Goal: Task Accomplishment & Management: Manage account settings

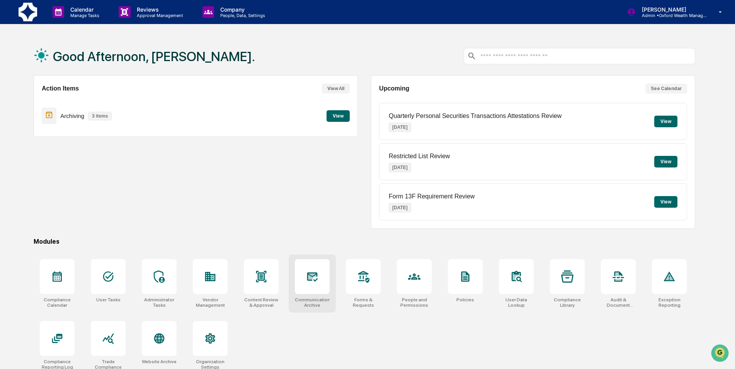
click at [309, 278] on icon at bounding box center [312, 276] width 8 height 6
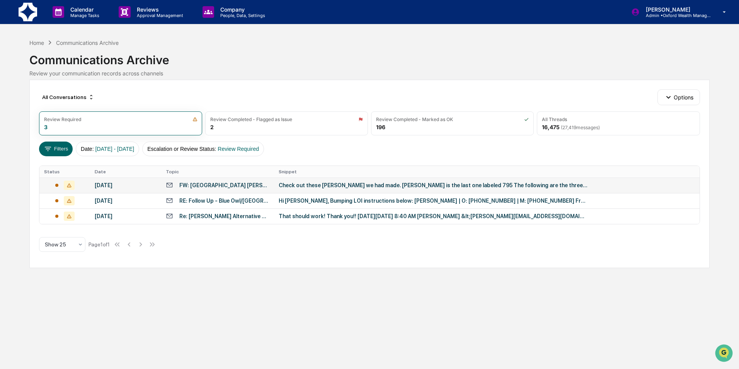
click at [354, 183] on div "Check out these [PERSON_NAME] we had made. [PERSON_NAME] is the last one labele…" at bounding box center [433, 185] width 309 height 6
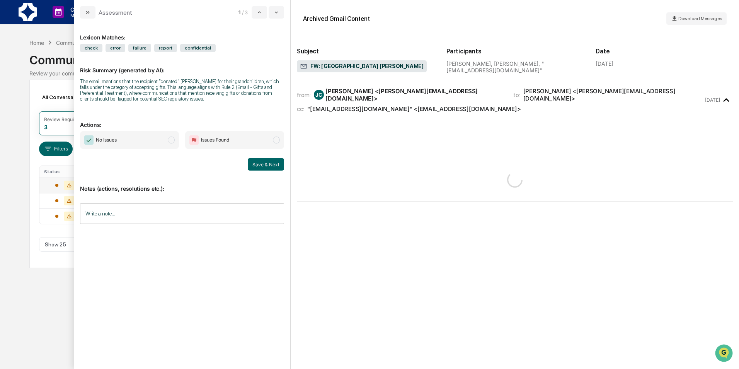
click at [138, 214] on input "Write a note..." at bounding box center [182, 213] width 204 height 20
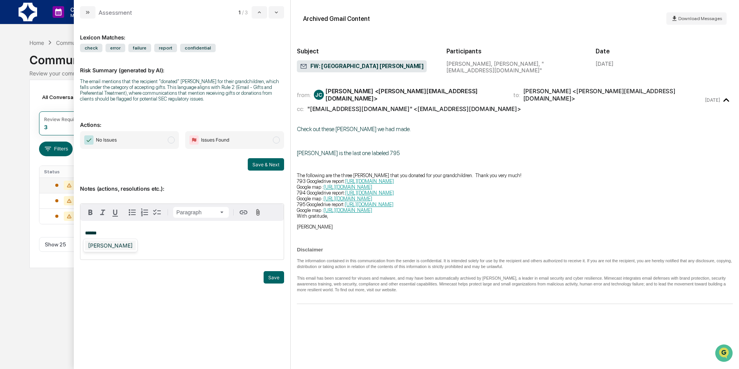
click at [117, 247] on div "[PERSON_NAME]" at bounding box center [110, 245] width 51 height 10
click at [273, 280] on button "Save" at bounding box center [274, 277] width 20 height 12
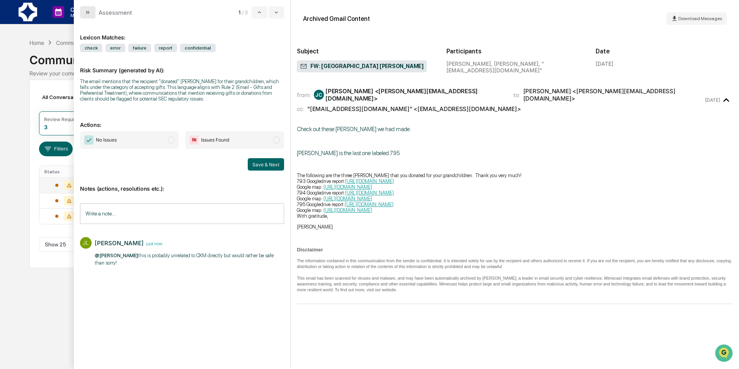
click at [83, 13] on button "modal" at bounding box center [87, 12] width 15 height 12
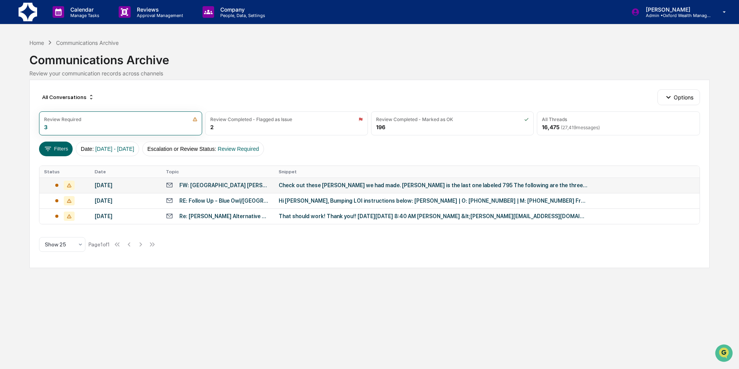
click at [520, 342] on div "Calendar Manage Tasks Reviews Approval Management Company People, Data, Setting…" at bounding box center [369, 184] width 739 height 369
